Goal: Contribute content: Contribute content

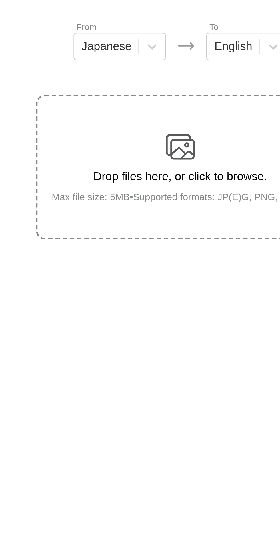
scroll to position [0, 0]
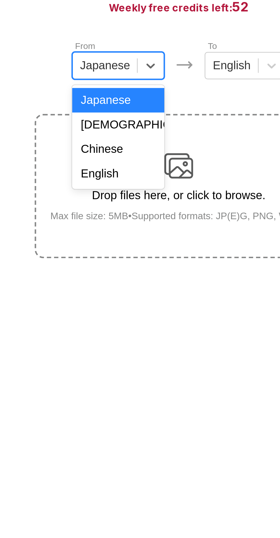
click at [129, 145] on div "English" at bounding box center [116, 145] width 37 height 10
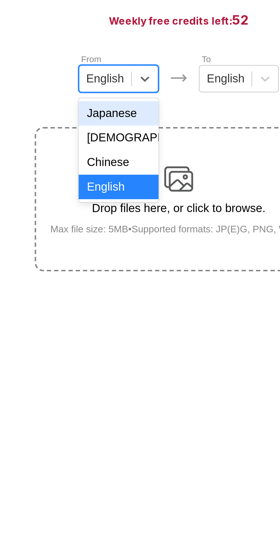
click at [123, 126] on div "[DEMOGRAPHIC_DATA]" at bounding box center [116, 125] width 32 height 10
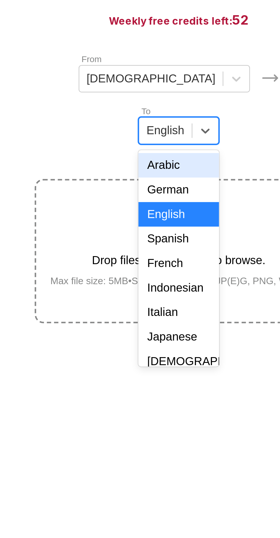
click at [156, 180] on div "Indonesian" at bounding box center [140, 185] width 32 height 10
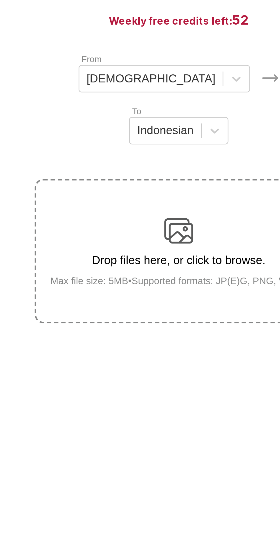
click at [142, 156] on img at bounding box center [140, 161] width 11 height 11
click at [0, 0] on input "Drop files here, or click to browse. Max file size: 5MB • Supported formats: JP…" at bounding box center [0, 0] width 0 height 0
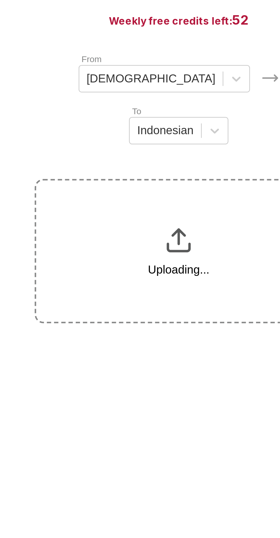
click at [241, 441] on main "AI-Powered Manga Translator Experience seamless manga translation with our cutt…" at bounding box center [140, 279] width 280 height 484
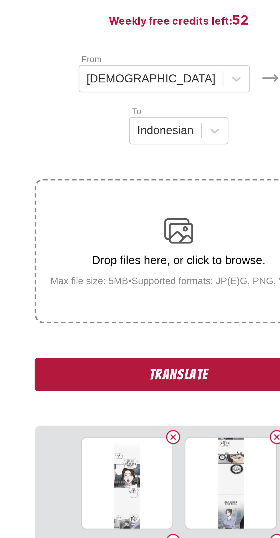
scroll to position [0, 0]
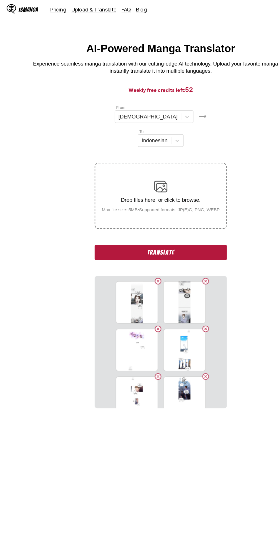
click at [180, 213] on button "Translate" at bounding box center [140, 219] width 114 height 13
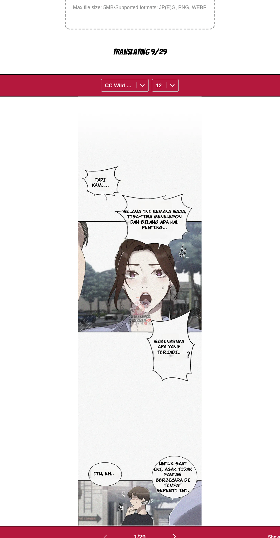
scroll to position [79, 0]
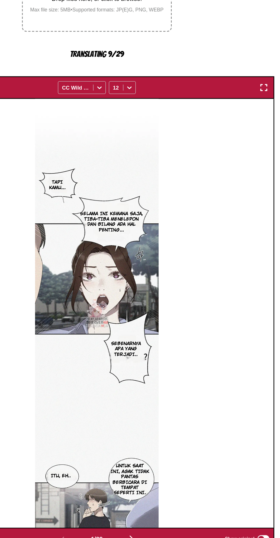
click at [269, 159] on img "button" at bounding box center [267, 162] width 7 height 7
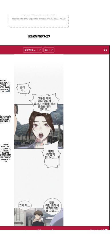
scroll to position [39, 0]
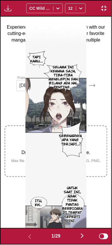
click at [92, 161] on div "Tapi kamu... Selama ini kemana saja, tiba-tiba menelepon dan bilang ada hal pen…" at bounding box center [56, 123] width 111 height 212
click at [84, 237] on img "button" at bounding box center [82, 236] width 7 height 7
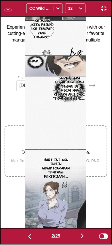
click at [84, 236] on img "button" at bounding box center [82, 236] width 7 height 7
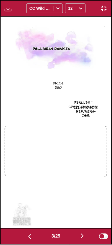
click at [84, 239] on img "button" at bounding box center [82, 236] width 7 height 7
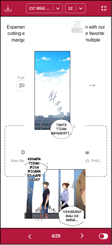
click at [84, 235] on img "button" at bounding box center [82, 236] width 7 height 7
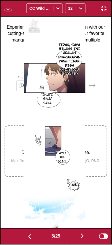
click at [78, 146] on img at bounding box center [54, 123] width 61 height 212
click at [82, 144] on img at bounding box center [54, 123] width 61 height 212
click at [82, 148] on img at bounding box center [54, 123] width 61 height 212
click at [25, 121] on div "Tidak, saya bilang ini adalah percakapan yang tidak bisa dilakukan di kafe? Iku…" at bounding box center [54, 123] width 111 height 212
click at [84, 236] on img "button" at bounding box center [82, 236] width 7 height 7
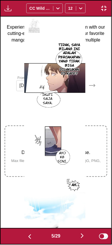
scroll to position [0, 557]
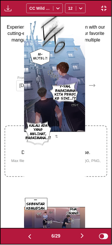
click at [82, 236] on img "button" at bounding box center [82, 236] width 7 height 7
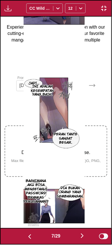
click at [81, 236] on img "button" at bounding box center [82, 236] width 7 height 7
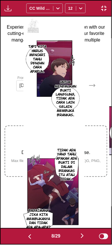
click at [83, 236] on img "button" at bounding box center [82, 236] width 7 height 7
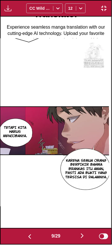
click at [82, 235] on img "button" at bounding box center [82, 236] width 7 height 7
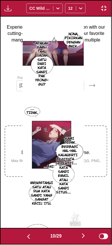
click at [81, 237] on img "button" at bounding box center [83, 236] width 7 height 7
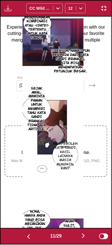
click at [82, 235] on img "button" at bounding box center [83, 236] width 7 height 7
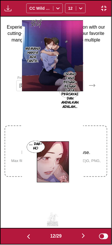
click at [82, 234] on img "button" at bounding box center [83, 236] width 7 height 7
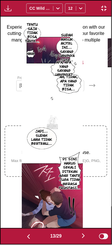
click at [82, 235] on img "button" at bounding box center [83, 236] width 7 height 7
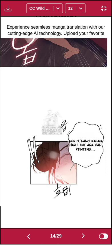
click at [82, 234] on img "button" at bounding box center [83, 236] width 7 height 7
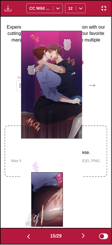
click at [83, 236] on img "button" at bounding box center [83, 236] width 7 height 7
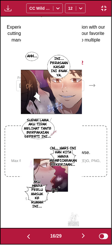
click at [84, 236] on img "button" at bounding box center [83, 236] width 7 height 7
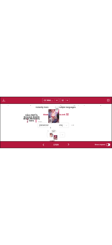
scroll to position [0, 1782]
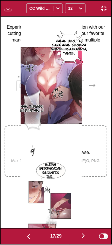
click at [83, 235] on img "button" at bounding box center [83, 236] width 7 height 7
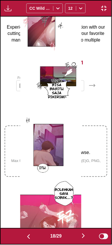
click at [83, 236] on img "button" at bounding box center [83, 236] width 7 height 7
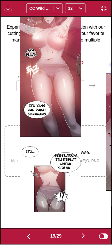
click at [83, 234] on img "button" at bounding box center [83, 236] width 7 height 7
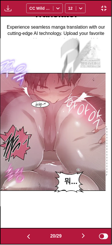
click at [83, 233] on button "button" at bounding box center [83, 236] width 34 height 8
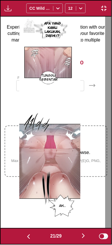
click at [84, 233] on img "button" at bounding box center [83, 236] width 7 height 7
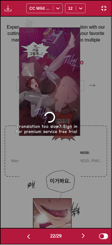
click at [27, 238] on img "button" at bounding box center [28, 237] width 7 height 7
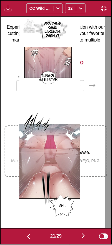
click at [101, 5] on img "button" at bounding box center [104, 8] width 7 height 7
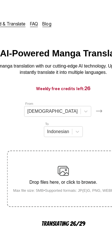
scroll to position [0, 0]
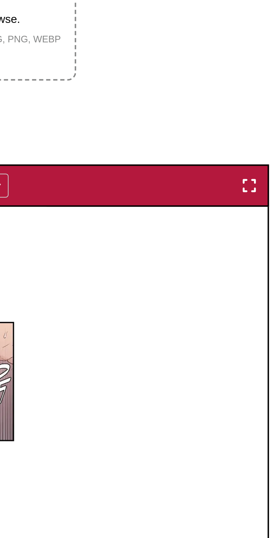
click at [271, 238] on img "button" at bounding box center [267, 241] width 7 height 7
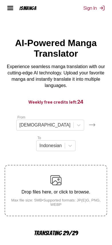
scroll to position [0, 2227]
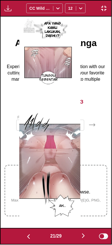
click at [44, 239] on button "button" at bounding box center [28, 236] width 34 height 8
click at [45, 239] on button "button" at bounding box center [28, 236] width 34 height 8
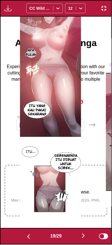
click at [68, 240] on button "button" at bounding box center [83, 236] width 34 height 8
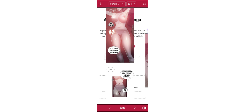
scroll to position [0, 2116]
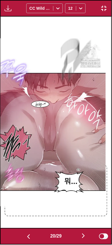
click at [77, 130] on img at bounding box center [50, 122] width 111 height 168
click at [73, 122] on img at bounding box center [50, 122] width 111 height 168
click at [73, 123] on img at bounding box center [50, 122] width 111 height 168
click at [2, 109] on img at bounding box center [50, 122] width 111 height 168
click at [7, 11] on img "button" at bounding box center [8, 8] width 7 height 7
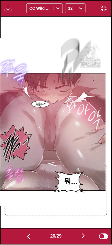
click at [86, 238] on img "button" at bounding box center [83, 236] width 7 height 7
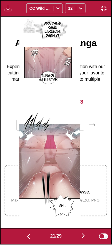
click at [82, 238] on img "button" at bounding box center [83, 236] width 7 height 7
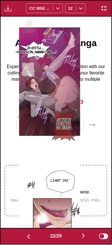
click at [82, 238] on img "button" at bounding box center [83, 236] width 7 height 7
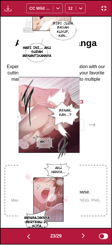
click at [82, 241] on button "button" at bounding box center [83, 236] width 34 height 8
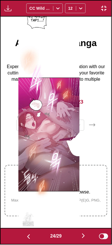
click at [81, 238] on img "button" at bounding box center [83, 236] width 7 height 7
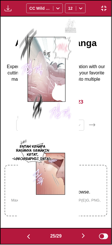
click at [82, 239] on img "button" at bounding box center [83, 236] width 7 height 7
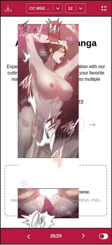
click at [83, 241] on button "button" at bounding box center [83, 236] width 34 height 8
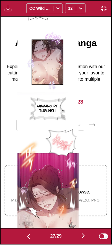
click at [82, 238] on img "button" at bounding box center [83, 236] width 7 height 7
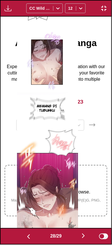
click at [81, 238] on img "button" at bounding box center [83, 236] width 7 height 7
